Goal: Task Accomplishment & Management: Manage account settings

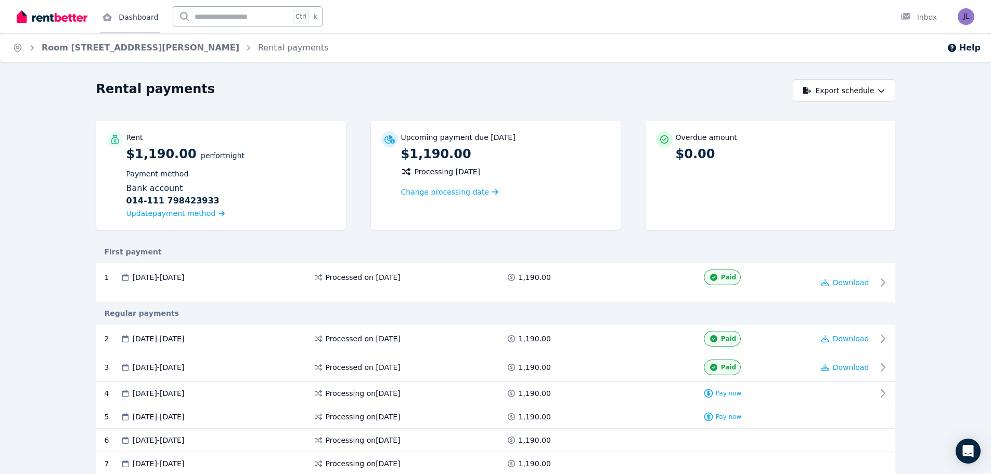
click at [131, 20] on link "Dashboard" at bounding box center [130, 16] width 60 height 33
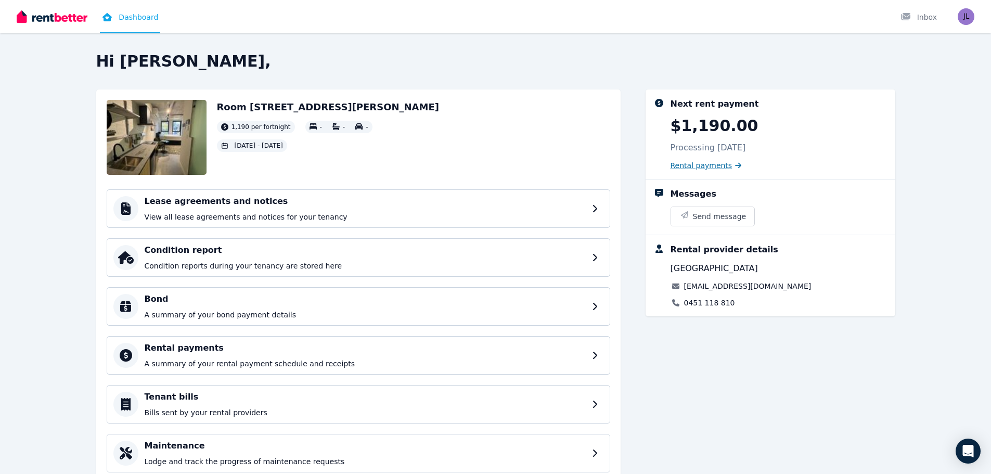
click at [685, 167] on span "Rental payments" at bounding box center [702, 165] width 62 height 10
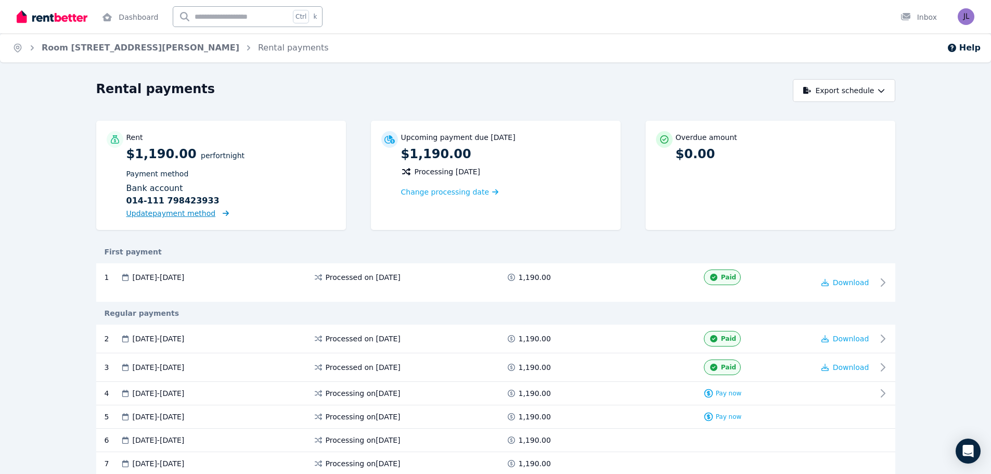
click at [196, 214] on span "Update payment method" at bounding box center [171, 213] width 90 height 8
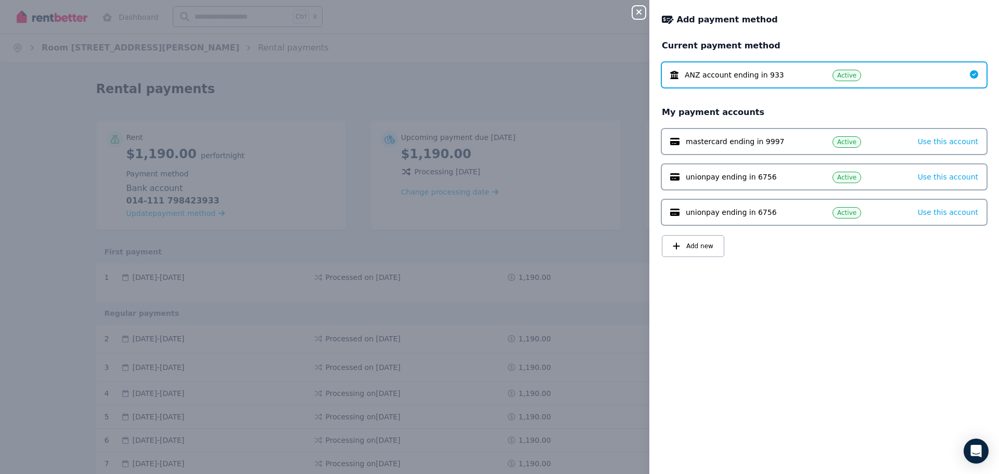
click at [769, 140] on span "mastercard ending in 9997" at bounding box center [735, 141] width 99 height 10
click at [893, 138] on div "Active" at bounding box center [867, 141] width 69 height 12
click at [933, 140] on span "Use this account" at bounding box center [948, 141] width 60 height 8
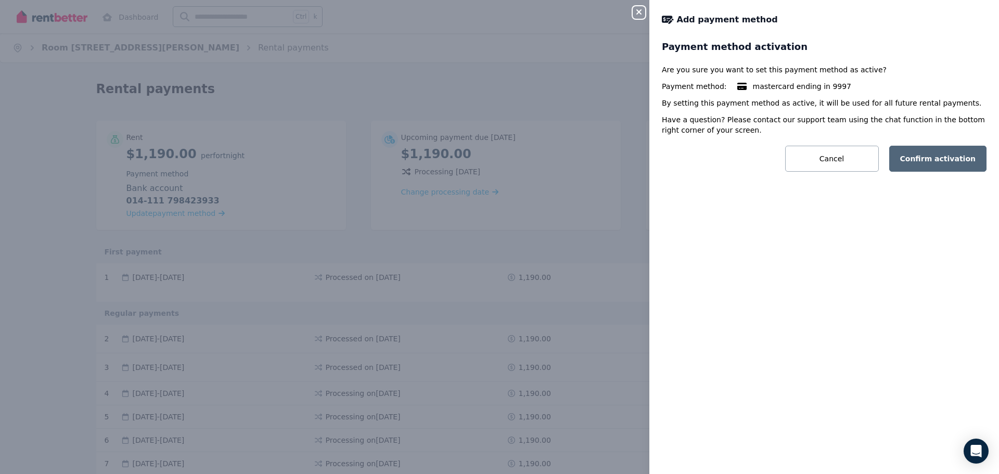
click at [934, 154] on button "Confirm activation" at bounding box center [938, 159] width 98 height 26
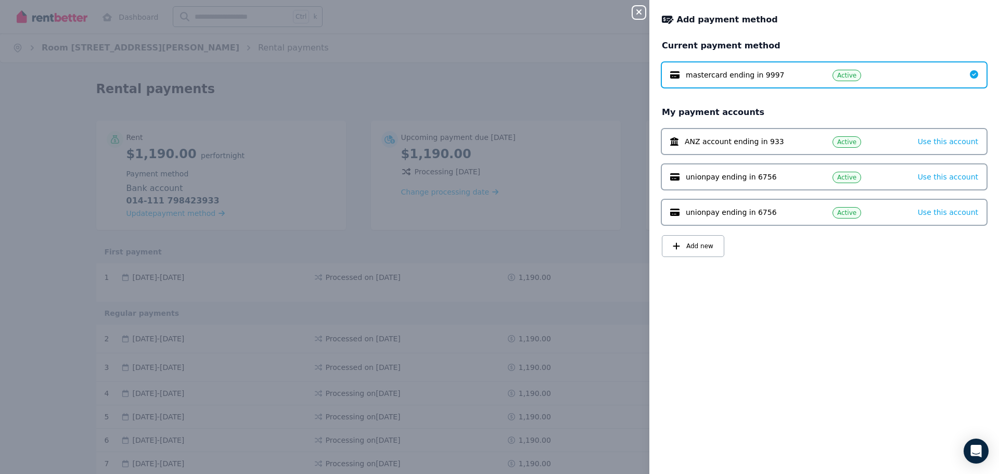
click at [639, 12] on icon "button" at bounding box center [638, 11] width 5 height 5
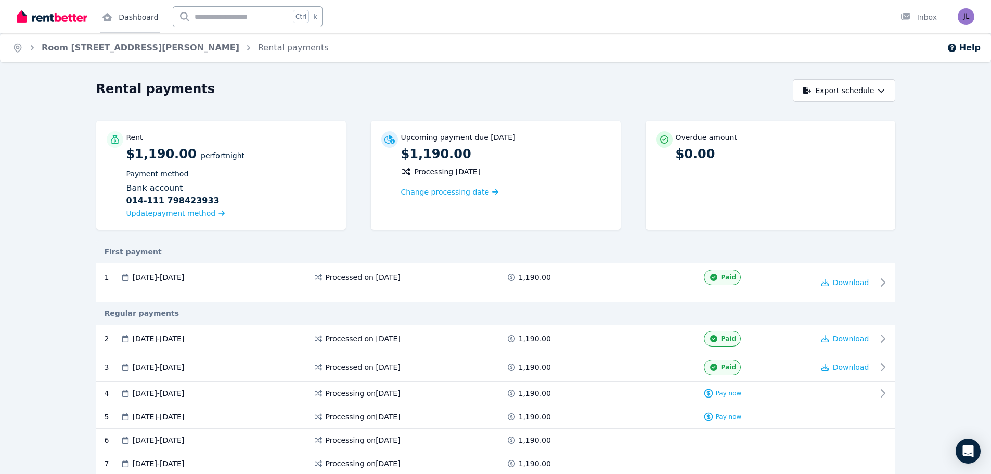
click at [125, 12] on link "Dashboard" at bounding box center [130, 16] width 60 height 33
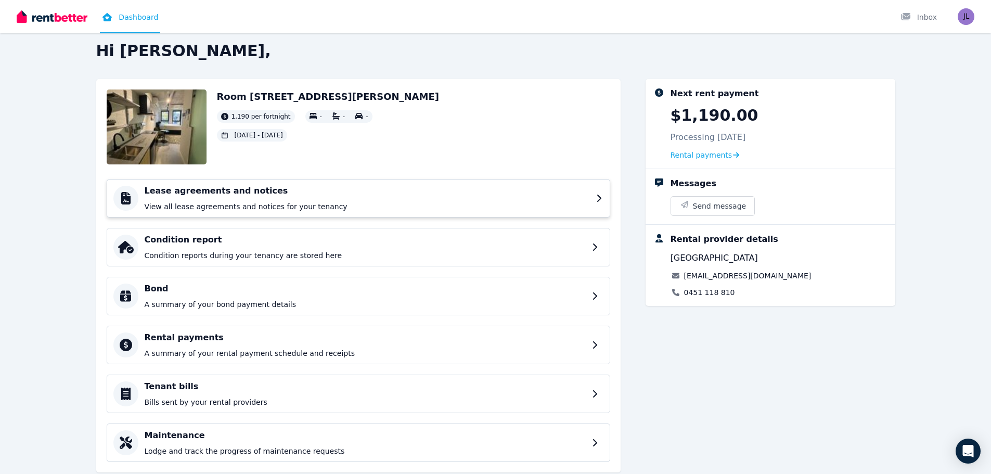
scroll to position [38, 0]
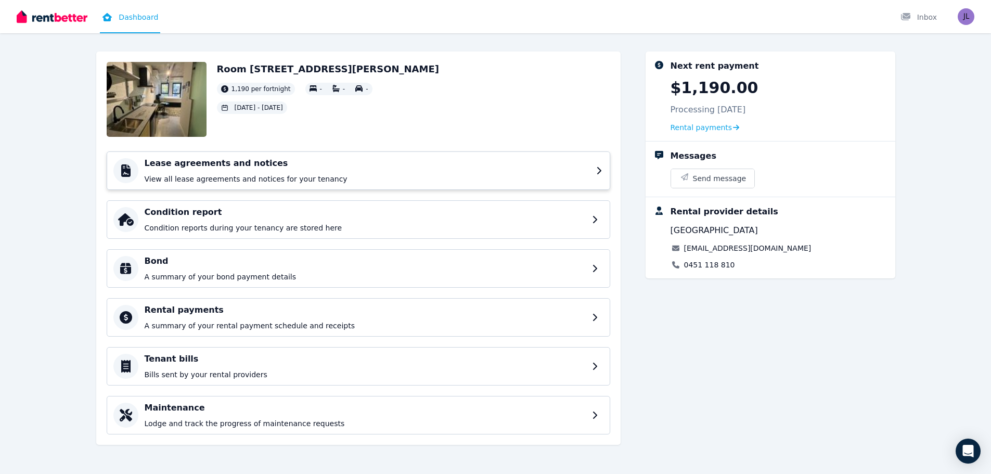
click at [400, 183] on p "View all lease agreements and notices for your tenancy" at bounding box center [367, 179] width 445 height 10
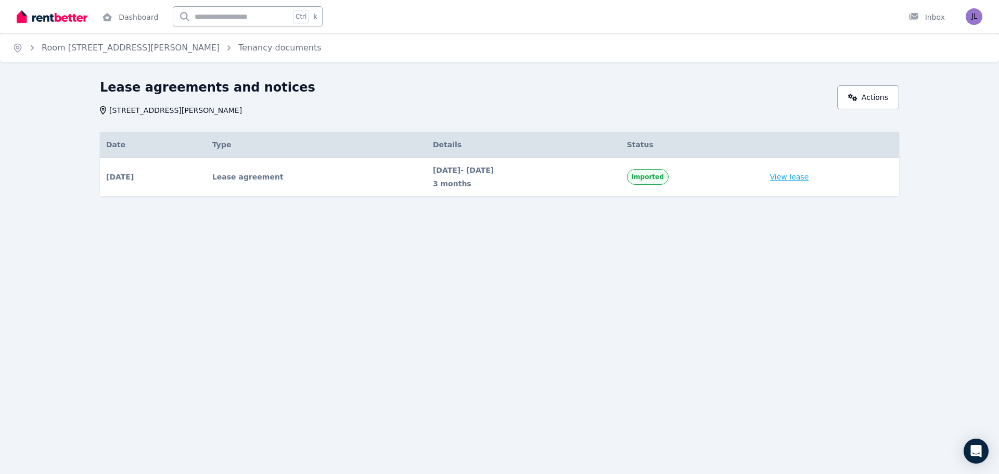
click at [809, 174] on link "View lease" at bounding box center [789, 177] width 39 height 10
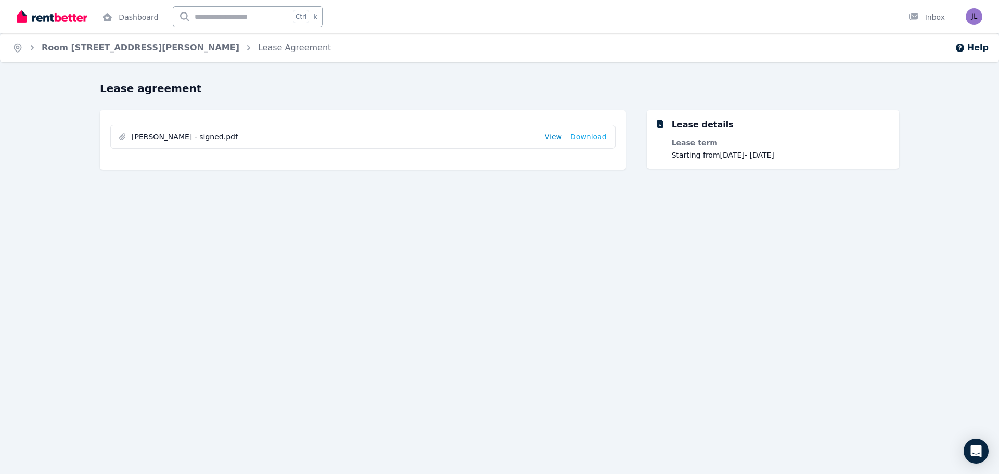
click at [551, 138] on link "View" at bounding box center [553, 137] width 17 height 10
